Goal: Task Accomplishment & Management: Manage account settings

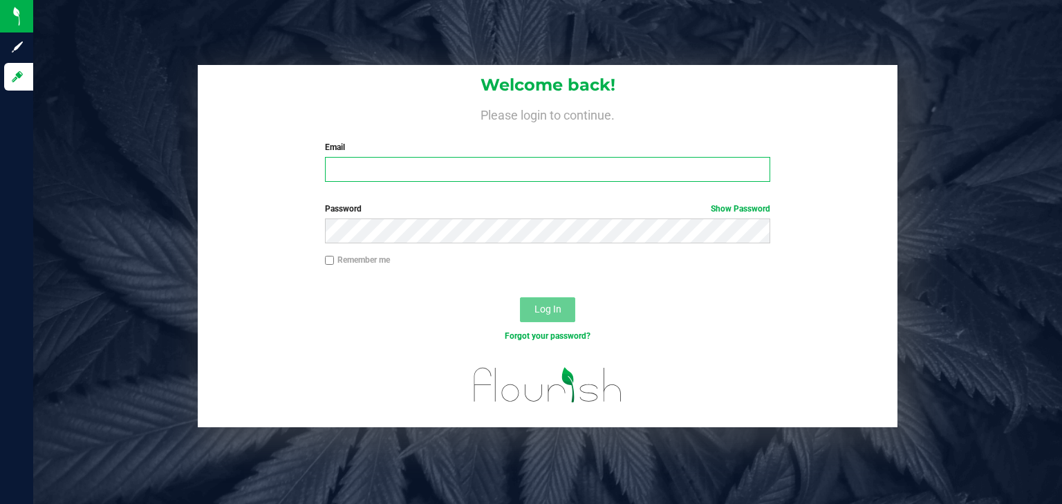
type input "[EMAIL_ADDRESS][DOMAIN_NAME]"
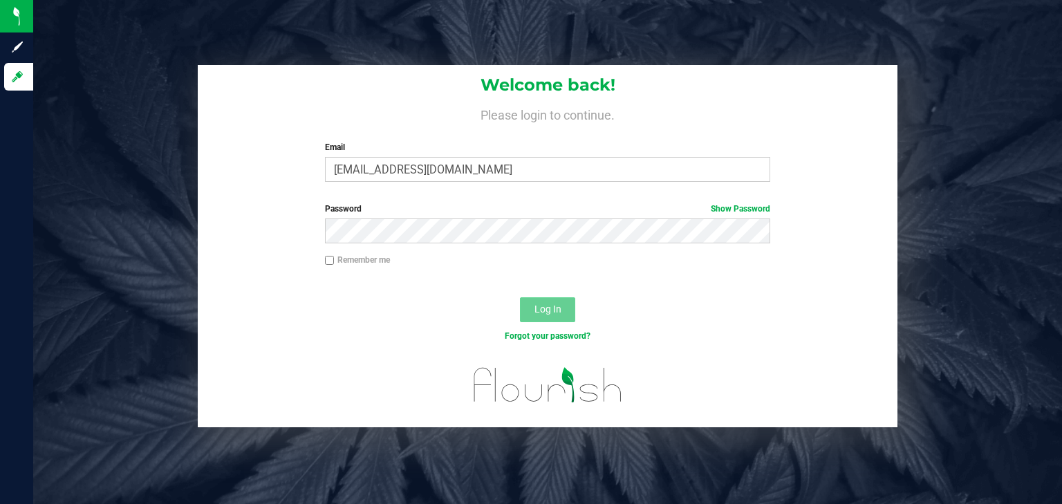
click at [562, 313] on button "Log In" at bounding box center [547, 309] width 55 height 25
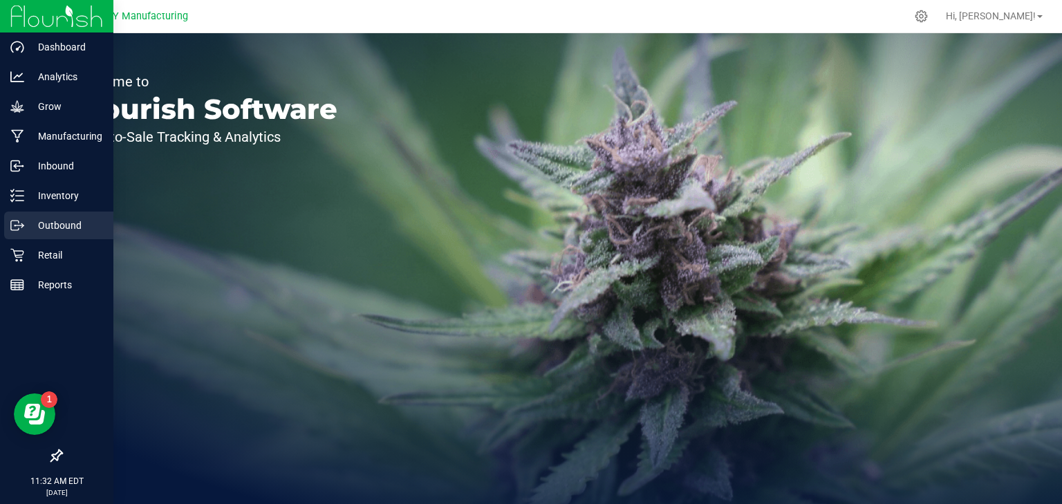
click at [13, 227] on icon at bounding box center [17, 225] width 14 height 14
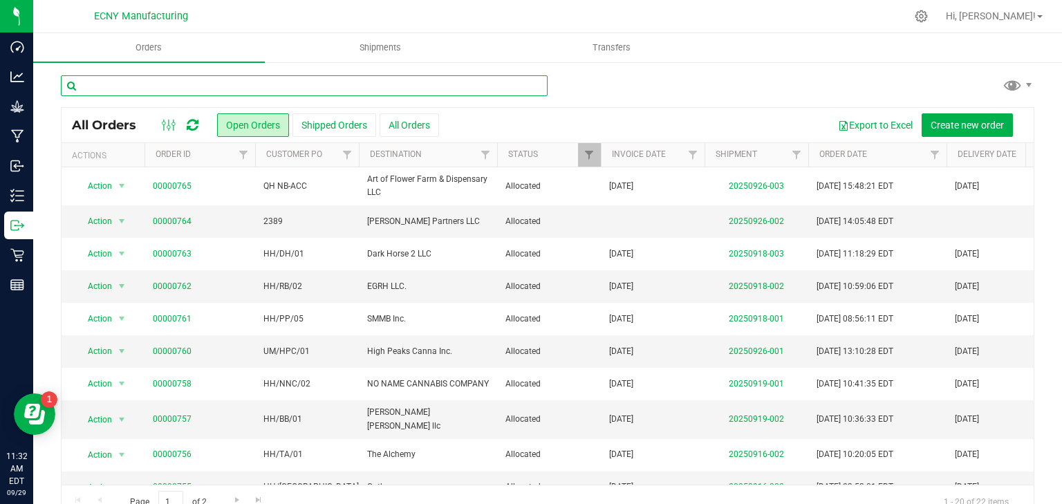
click at [263, 80] on input "text" at bounding box center [304, 85] width 487 height 21
type input "635"
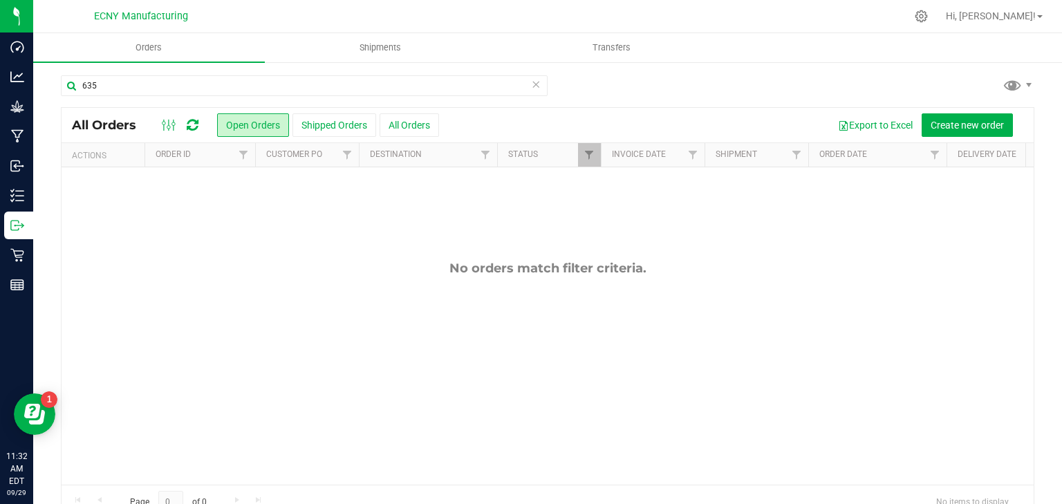
click at [417, 126] on button "All Orders" at bounding box center [408, 124] width 59 height 23
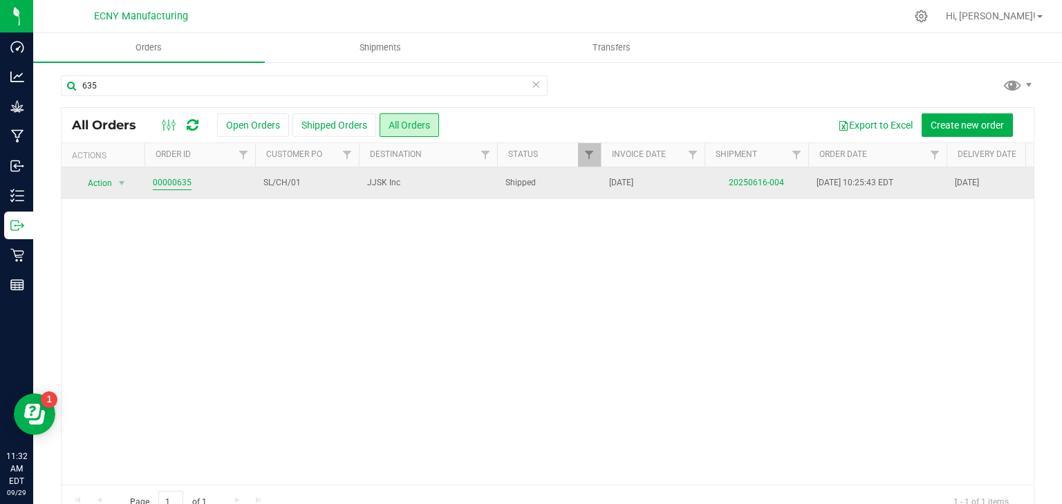
click at [171, 183] on link "00000635" at bounding box center [172, 182] width 39 height 13
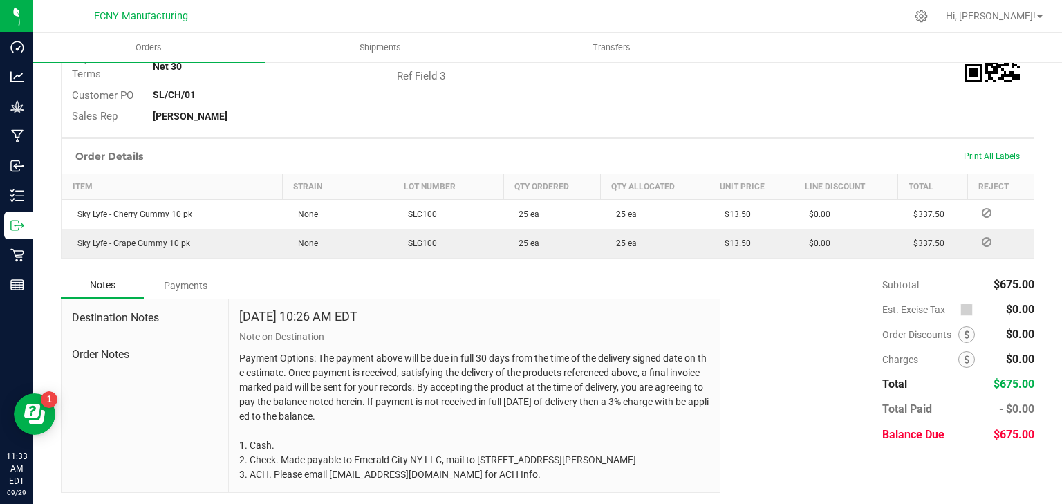
scroll to position [281, 0]
click at [182, 287] on div "Payments" at bounding box center [185, 284] width 83 height 25
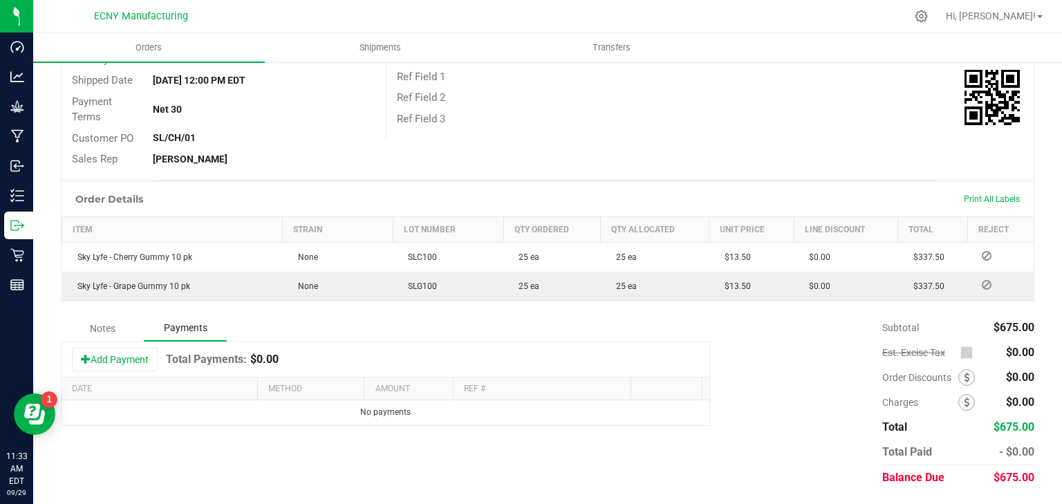
scroll to position [235, 0]
click at [119, 356] on button "Add Payment" at bounding box center [115, 360] width 86 height 23
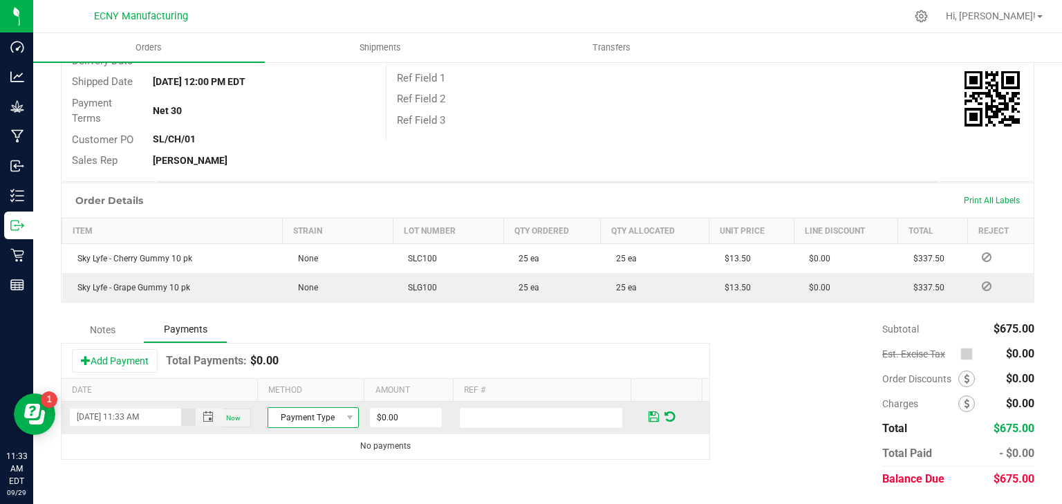
click at [323, 420] on span "Payment Type" at bounding box center [304, 417] width 73 height 19
click at [309, 395] on li "Check" at bounding box center [308, 393] width 88 height 19
click at [406, 408] on input "0" at bounding box center [406, 417] width 72 height 19
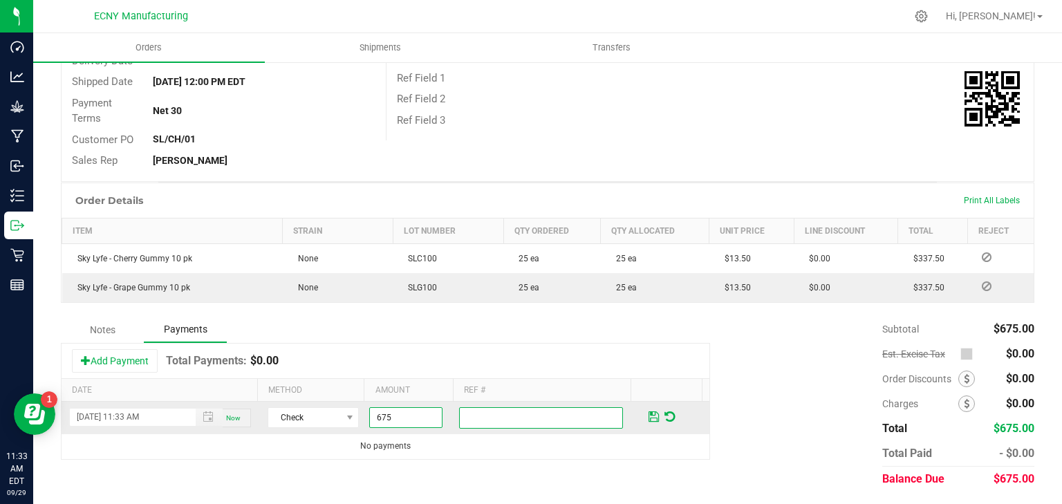
type input "$675.00"
type input "CK#1118 PD by [PERSON_NAME]"
click at [648, 413] on span at bounding box center [653, 417] width 10 height 12
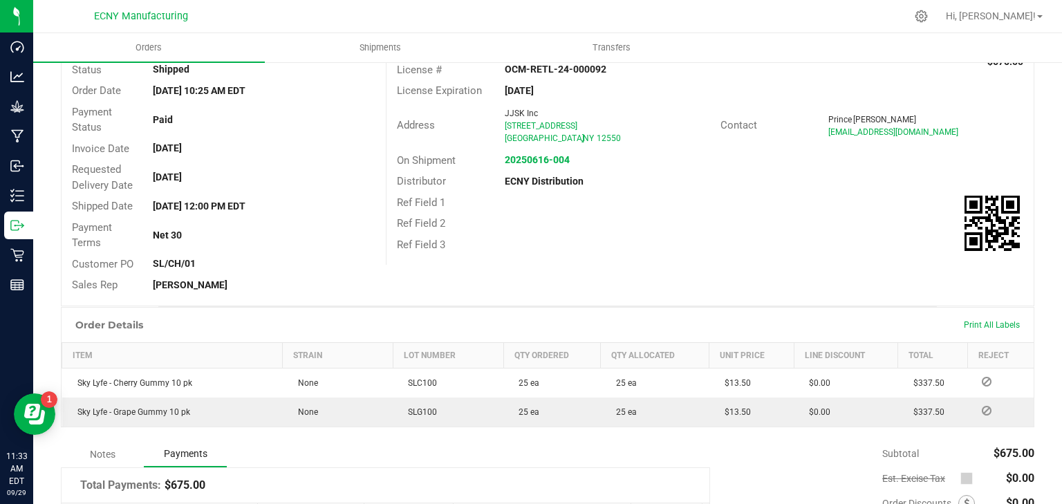
scroll to position [235, 0]
